Goal: Task Accomplishment & Management: Complete application form

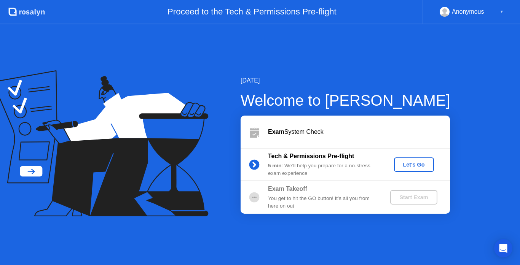
click at [416, 167] on div "Let's Go" at bounding box center [414, 165] width 34 height 6
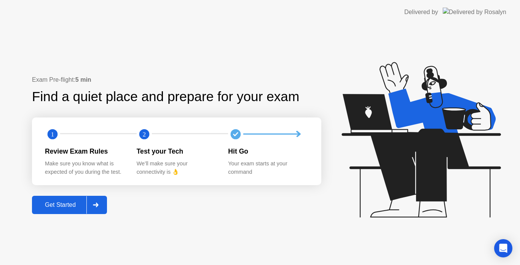
click at [67, 203] on div "Get Started" at bounding box center [60, 205] width 52 height 7
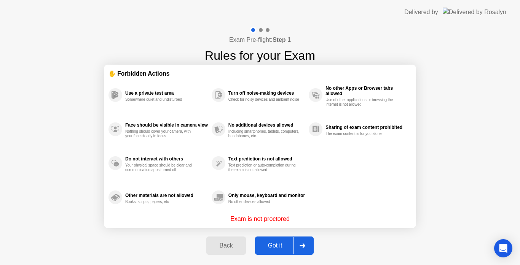
click at [280, 249] on div "Got it" at bounding box center [275, 245] width 36 height 7
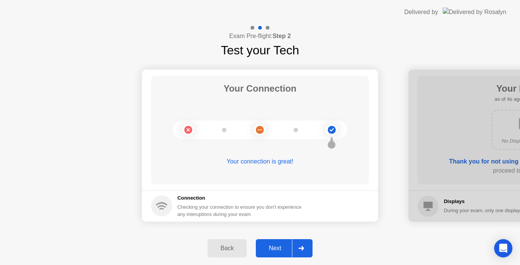
click at [280, 249] on div "Next" at bounding box center [275, 248] width 34 height 7
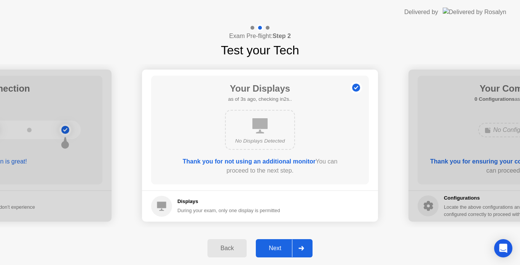
click at [280, 249] on div "Next" at bounding box center [275, 248] width 34 height 7
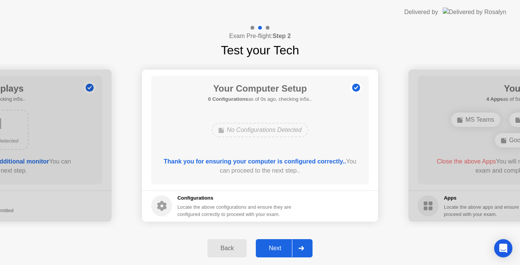
click at [280, 249] on div "Next" at bounding box center [275, 248] width 34 height 7
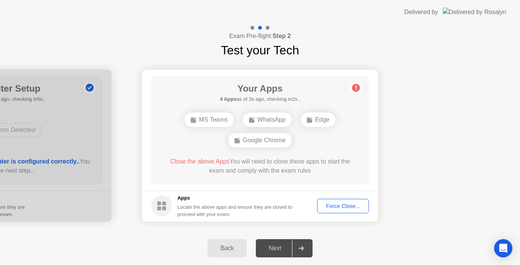
click at [347, 205] on div "Force Close..." at bounding box center [342, 206] width 46 height 6
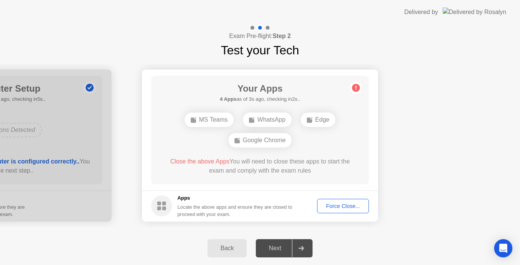
click at [342, 208] on div "Force Close..." at bounding box center [342, 206] width 46 height 6
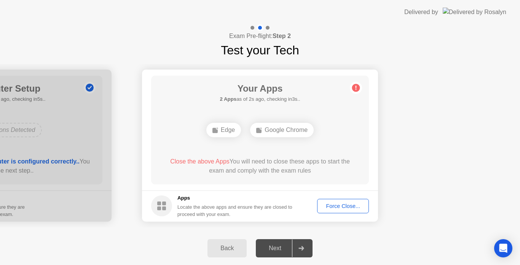
click at [342, 204] on div "Force Close..." at bounding box center [342, 206] width 46 height 6
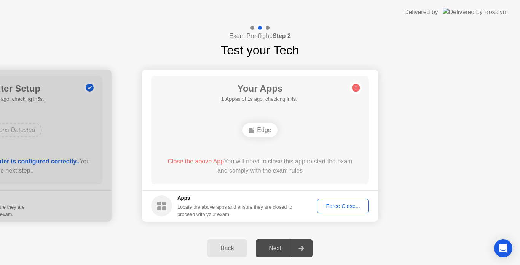
click at [358, 205] on div "Force Close..." at bounding box center [342, 206] width 46 height 6
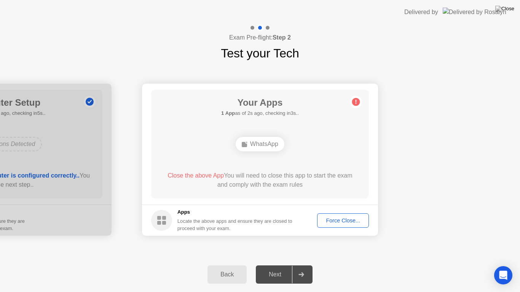
click at [345, 218] on div "Force Close..." at bounding box center [342, 221] width 46 height 6
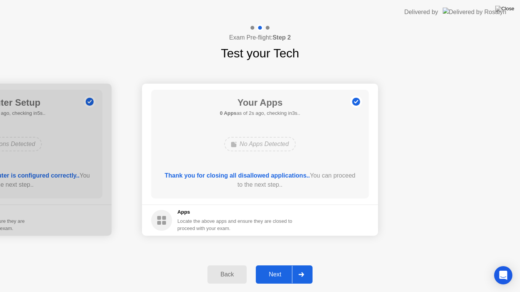
click at [280, 265] on div "Next" at bounding box center [275, 274] width 34 height 7
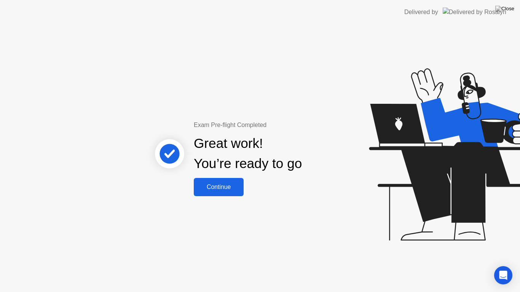
click at [219, 188] on div "Continue" at bounding box center [218, 187] width 45 height 7
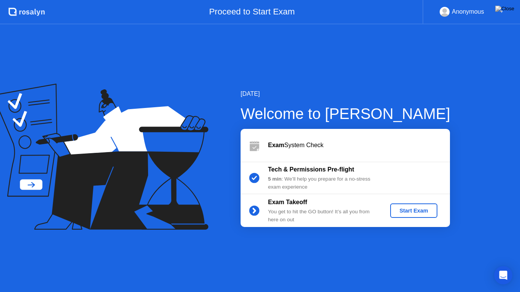
click at [413, 211] on div "Start Exam" at bounding box center [413, 211] width 41 height 6
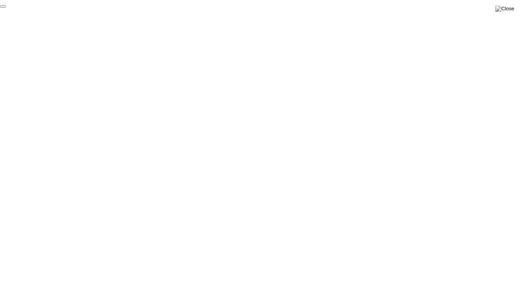
click div "End Proctoring Session"
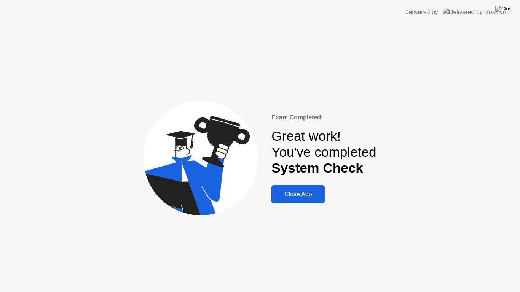
click at [297, 195] on div "Close App" at bounding box center [297, 194] width 49 height 7
